Goal: Task Accomplishment & Management: Use online tool/utility

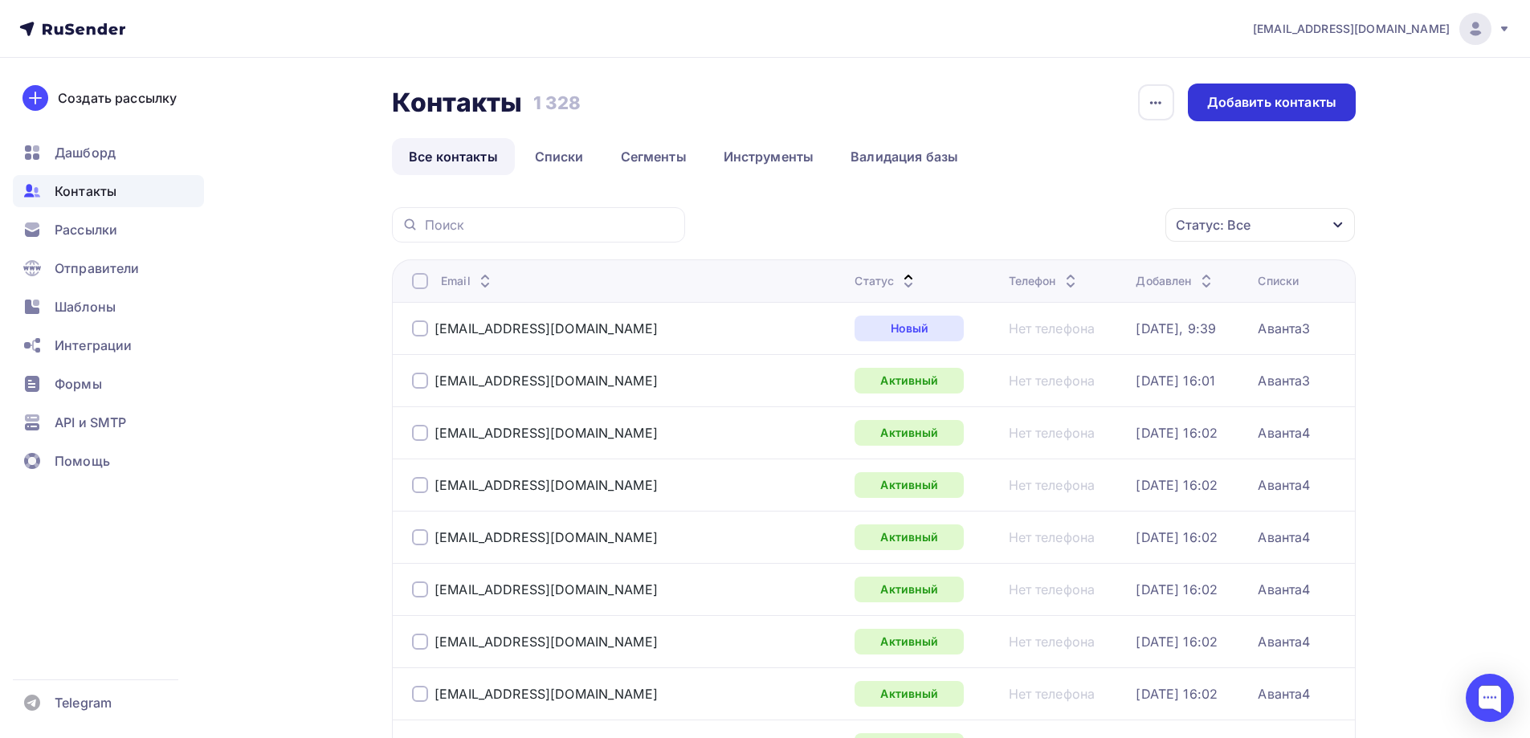
click at [1268, 92] on div "Добавить контакты" at bounding box center [1272, 103] width 168 height 38
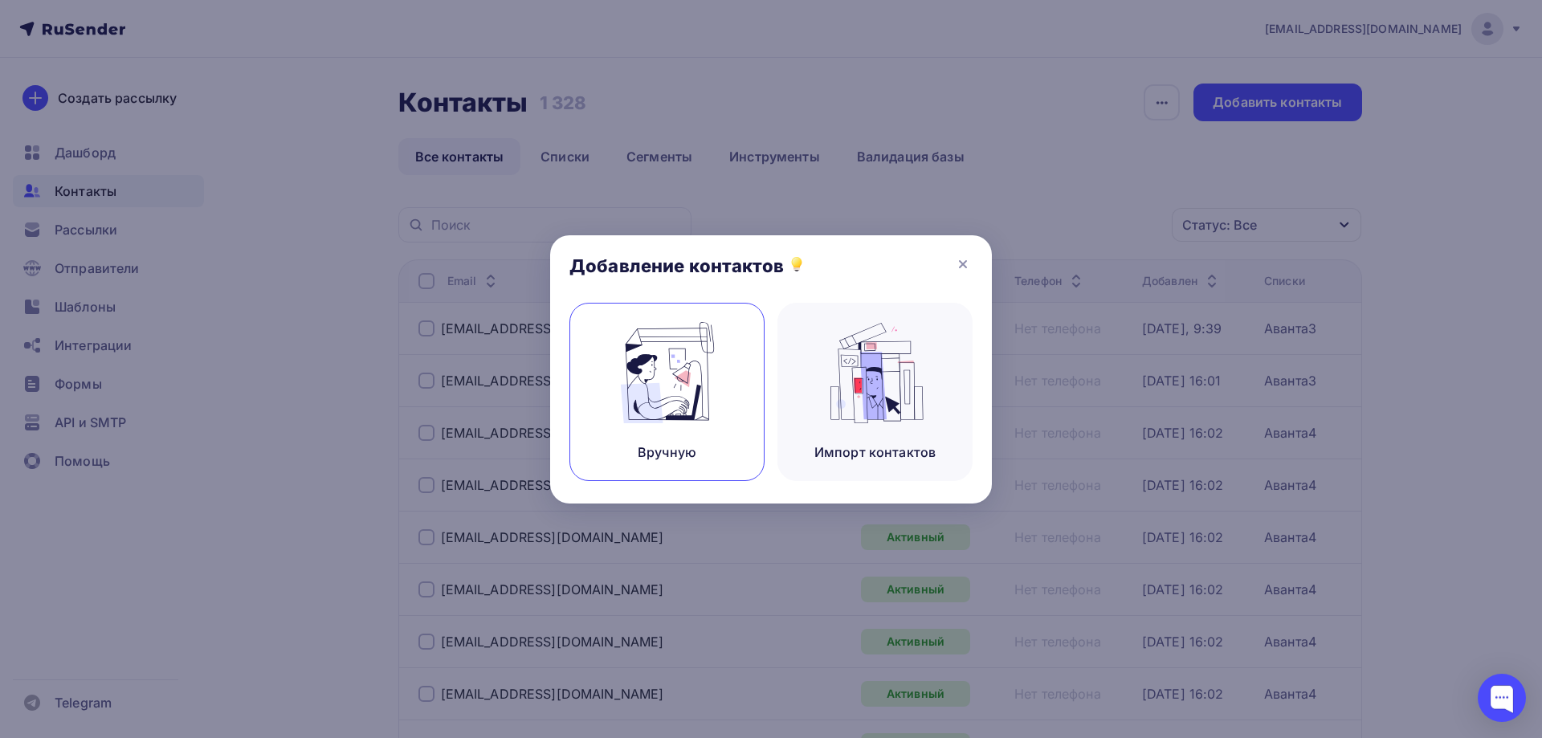
click at [642, 421] on img at bounding box center [668, 372] width 108 height 101
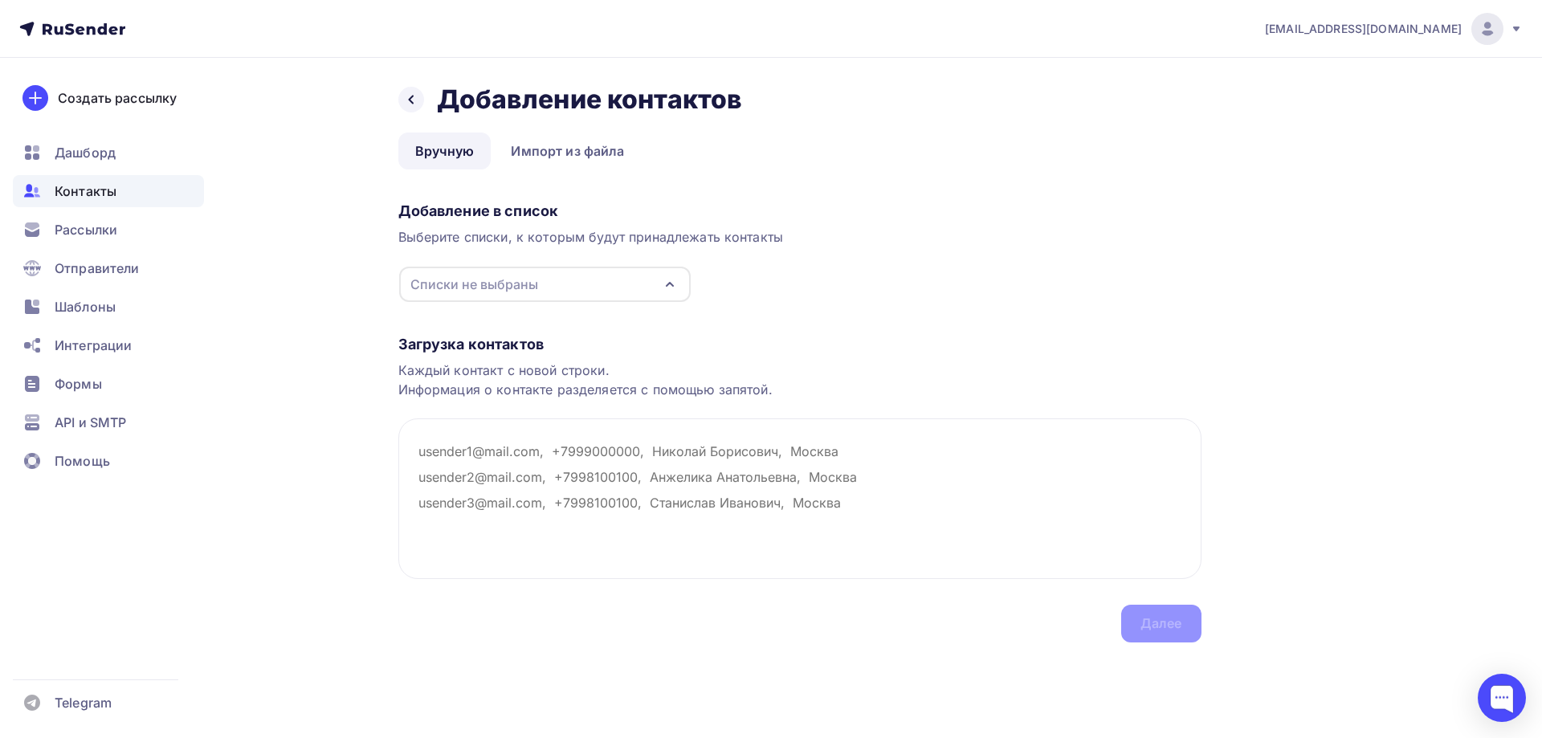
click at [567, 287] on div "Списки не выбраны" at bounding box center [545, 284] width 292 height 35
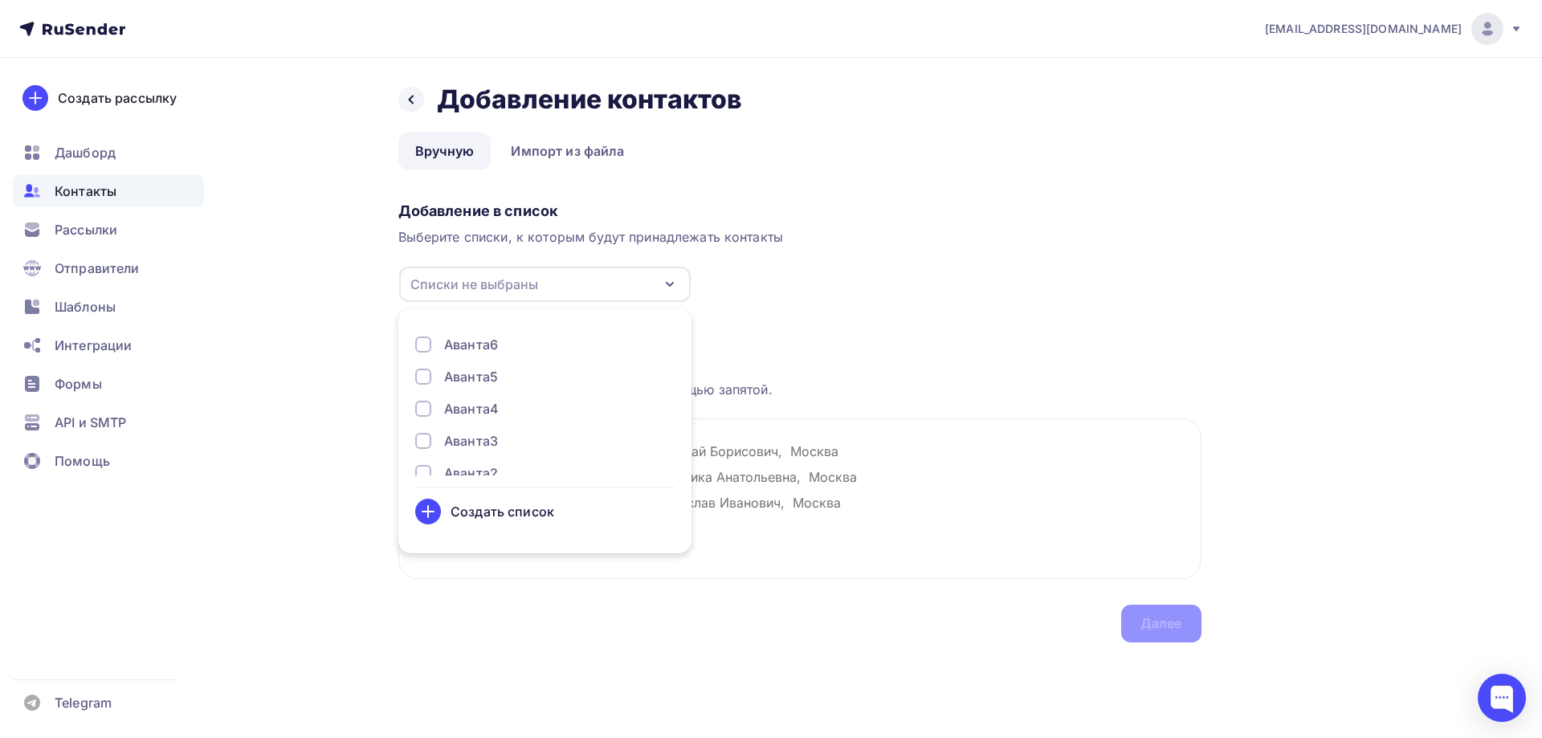
click at [454, 443] on div "Аванта3" at bounding box center [471, 440] width 54 height 19
click at [847, 356] on div "Загрузка контактов Каждый контакт с новой строки. Информация о контакте разделя…" at bounding box center [799, 473] width 803 height 340
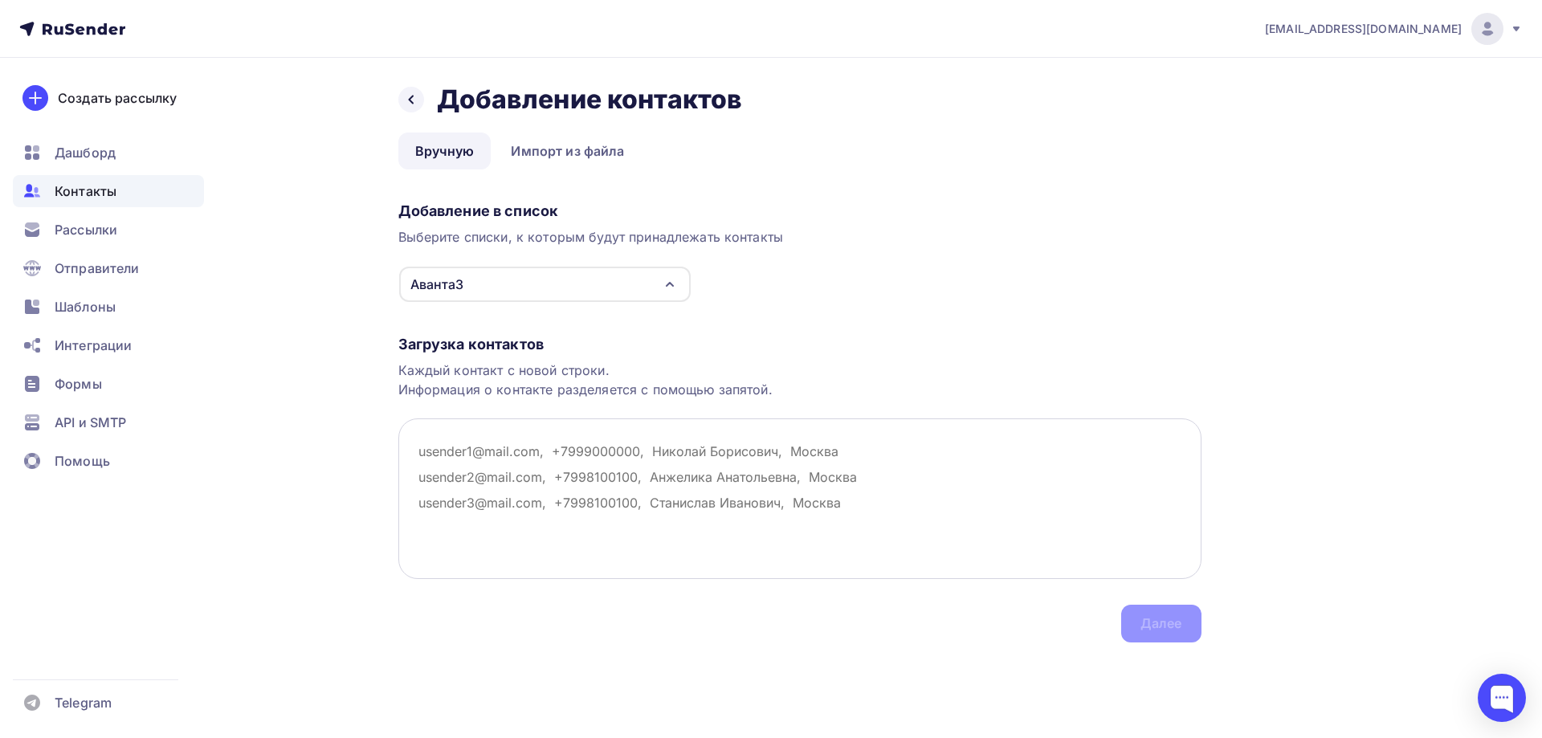
click at [679, 487] on textarea at bounding box center [799, 498] width 803 height 161
paste textarea "[EMAIL_ADDRESS][DOMAIN_NAME]"
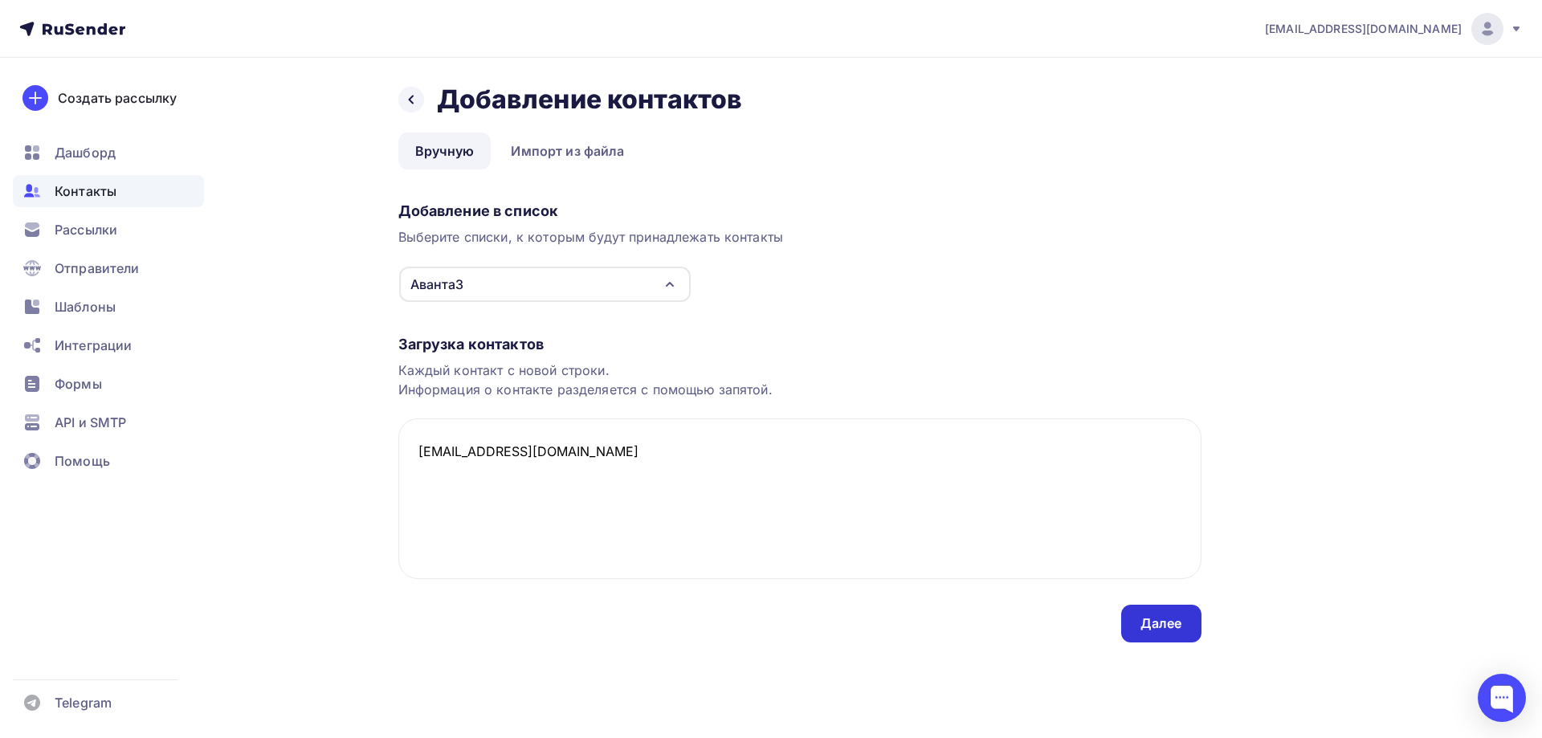
type textarea "[EMAIL_ADDRESS][DOMAIN_NAME]"
click at [1157, 622] on div "Далее" at bounding box center [1161, 623] width 42 height 18
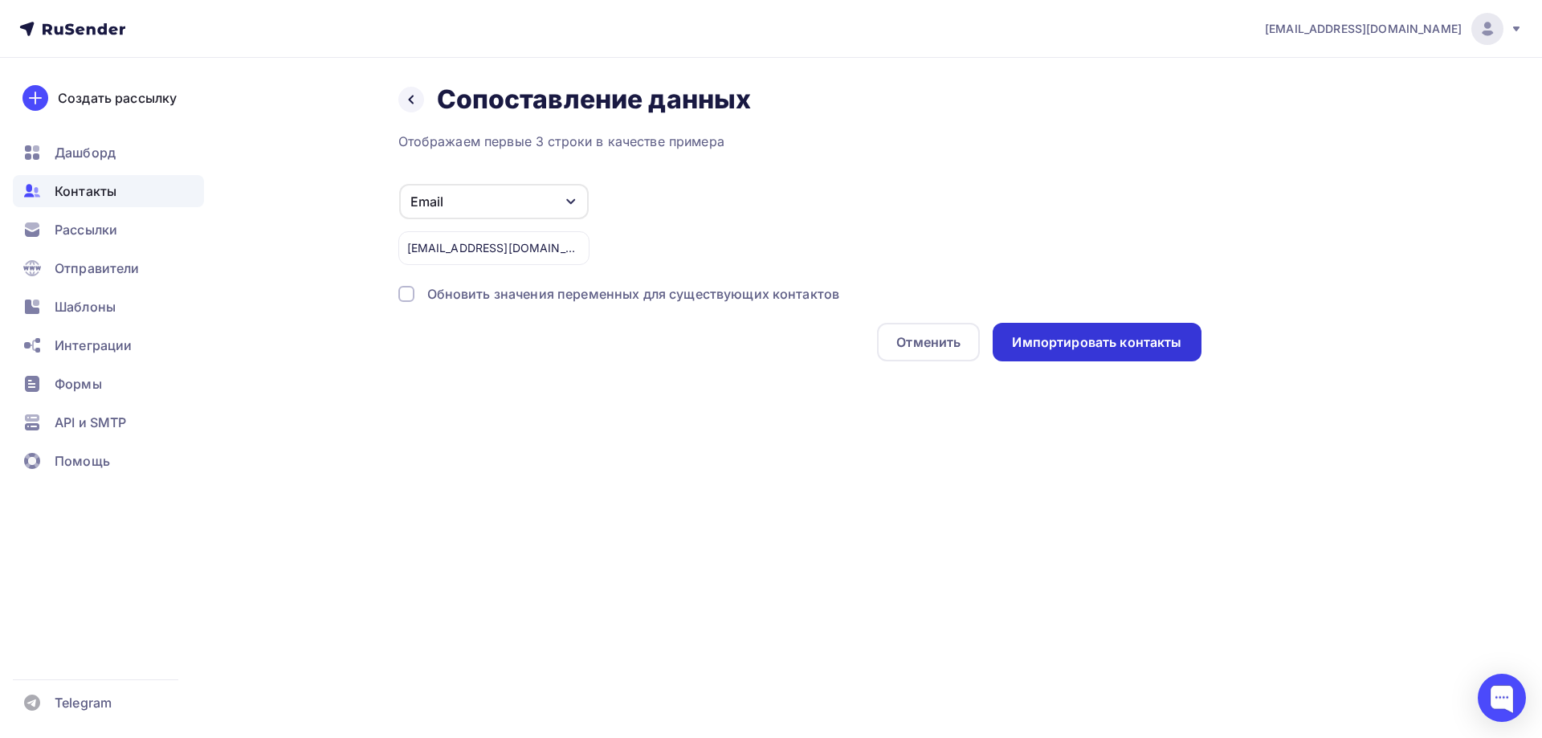
click at [1119, 345] on div "Импортировать контакты" at bounding box center [1096, 342] width 169 height 18
